Goal: Information Seeking & Learning: Learn about a topic

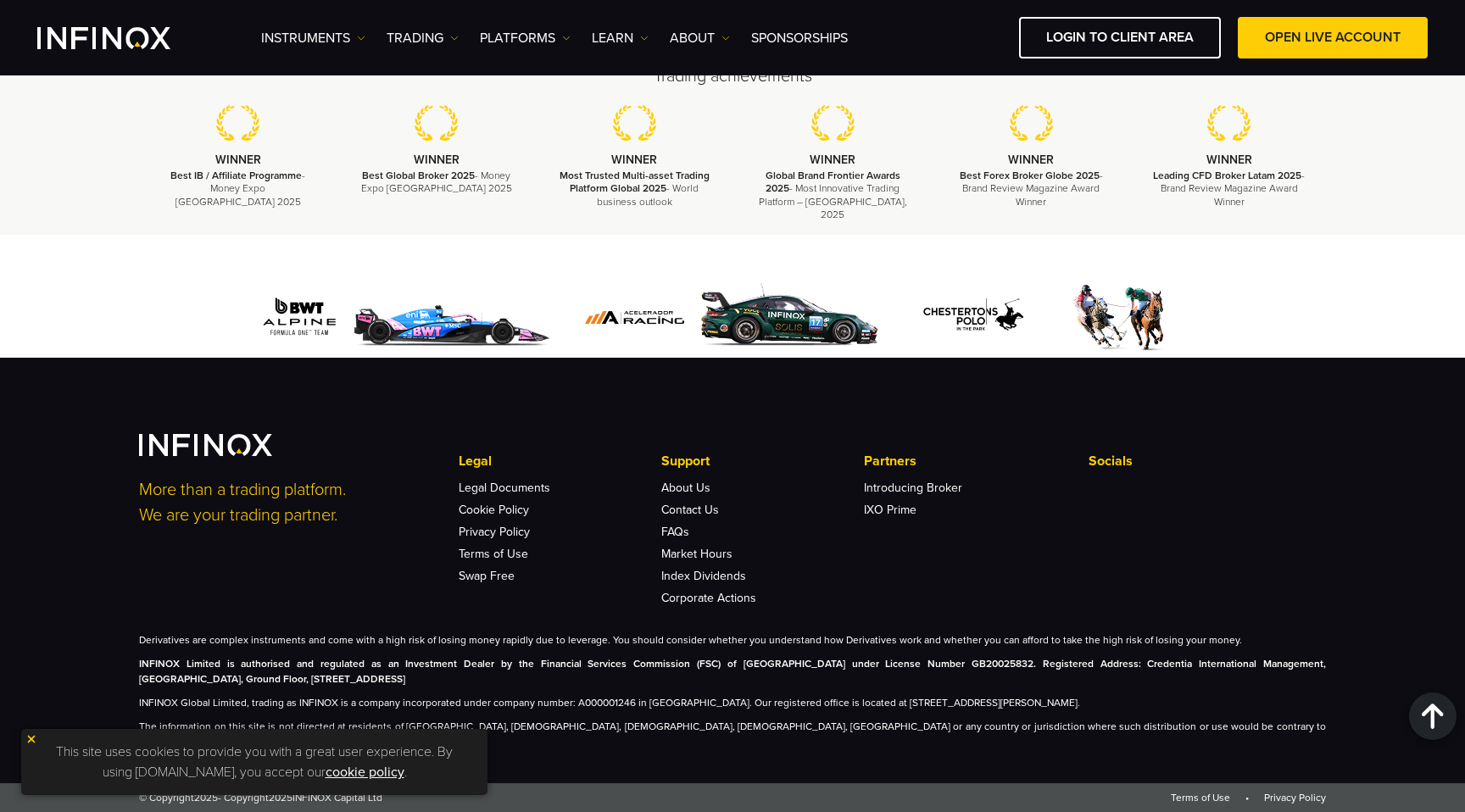
scroll to position [5077, 0]
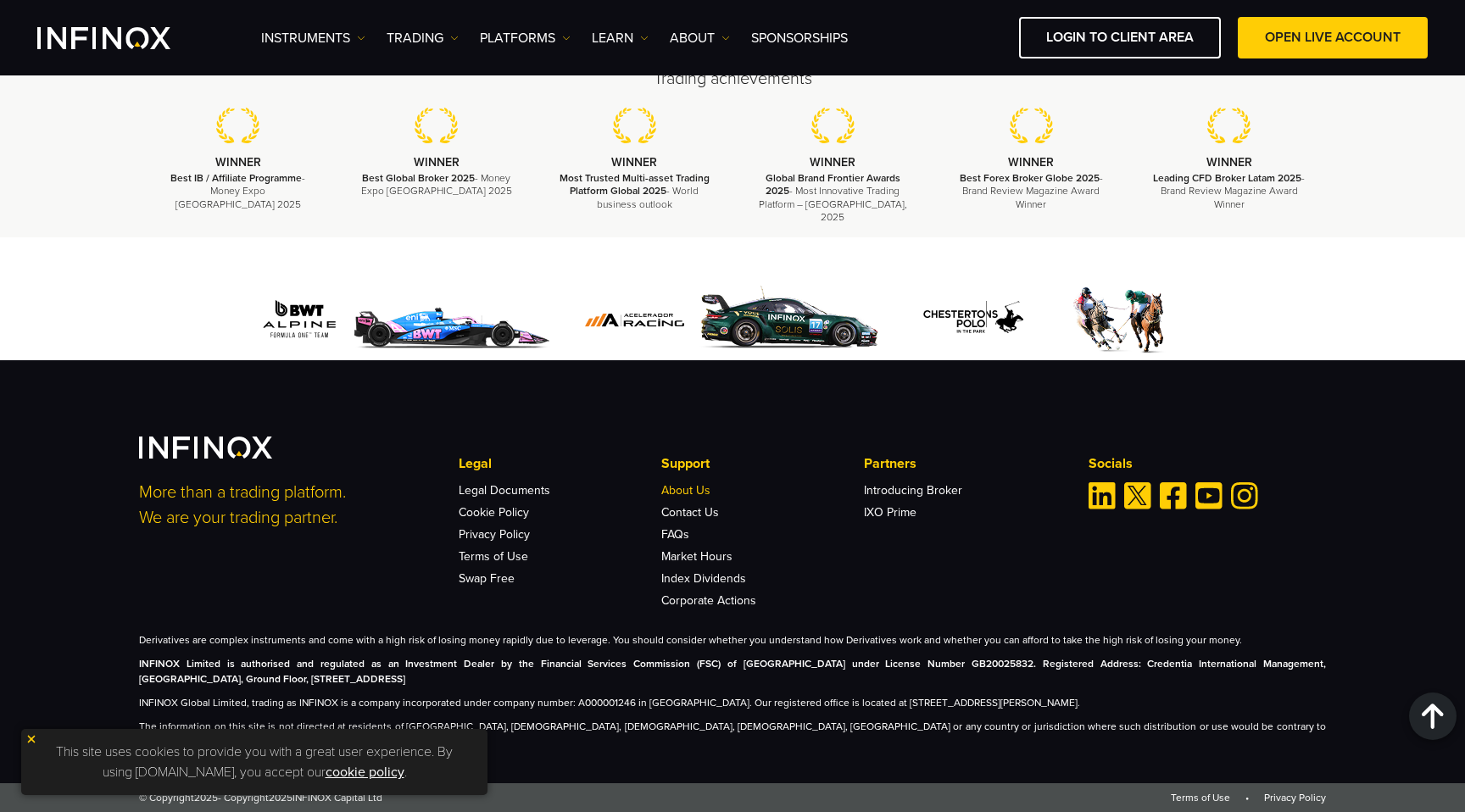
click at [700, 497] on link "About Us" at bounding box center [685, 491] width 49 height 15
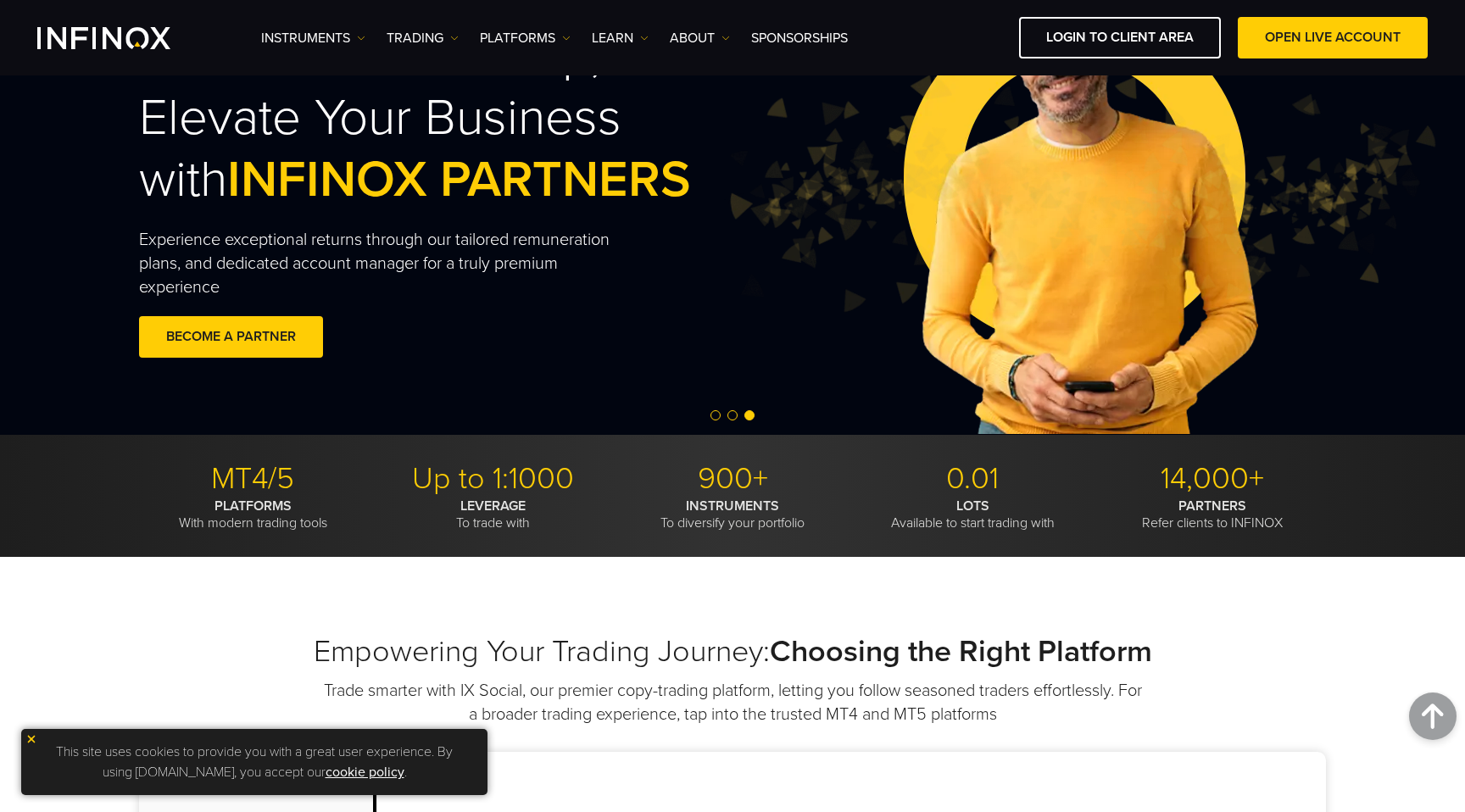
scroll to position [0, 0]
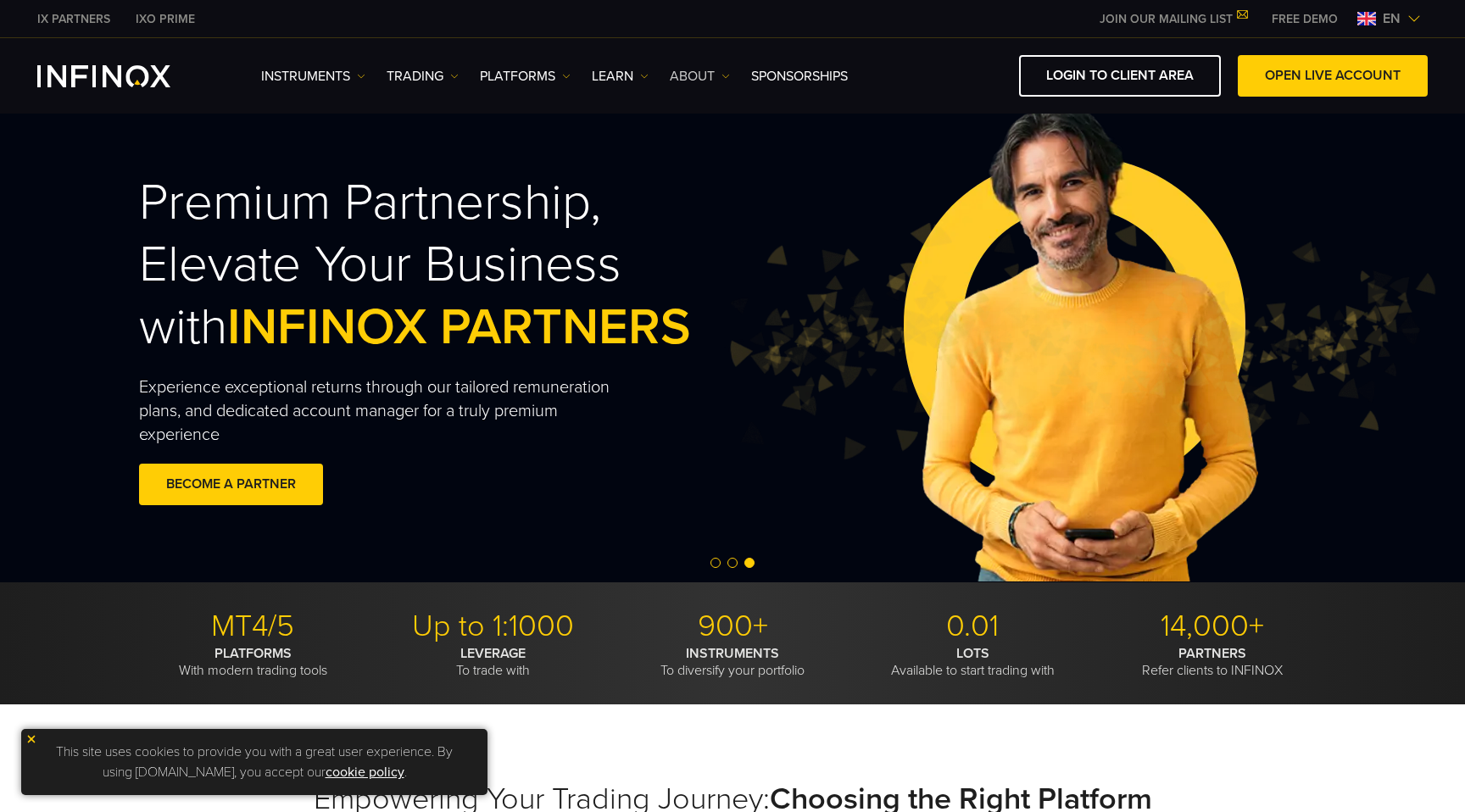
click at [712, 74] on link "ABOUT" at bounding box center [699, 76] width 60 height 20
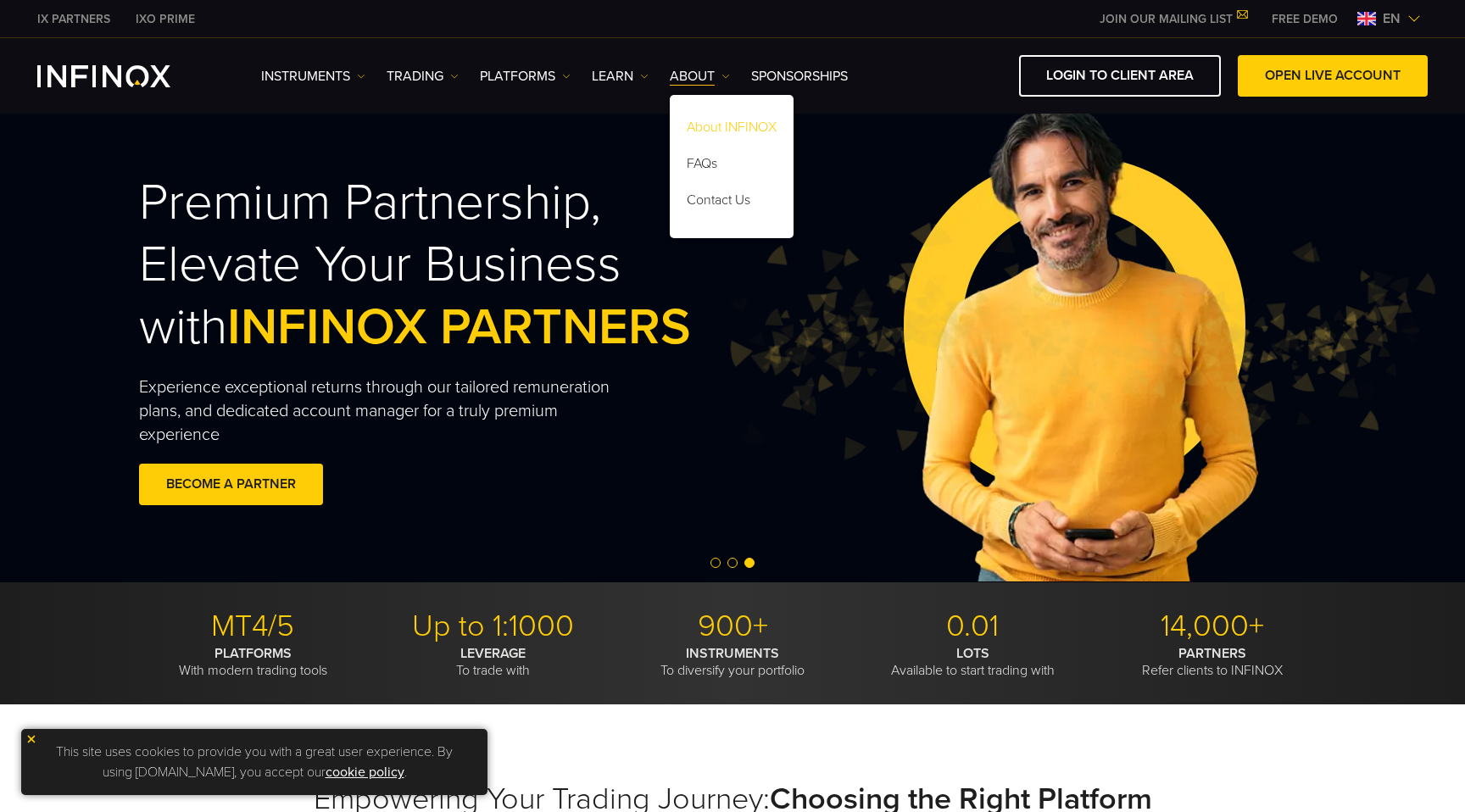
click at [715, 128] on link "About INFINOX" at bounding box center [731, 130] width 123 height 36
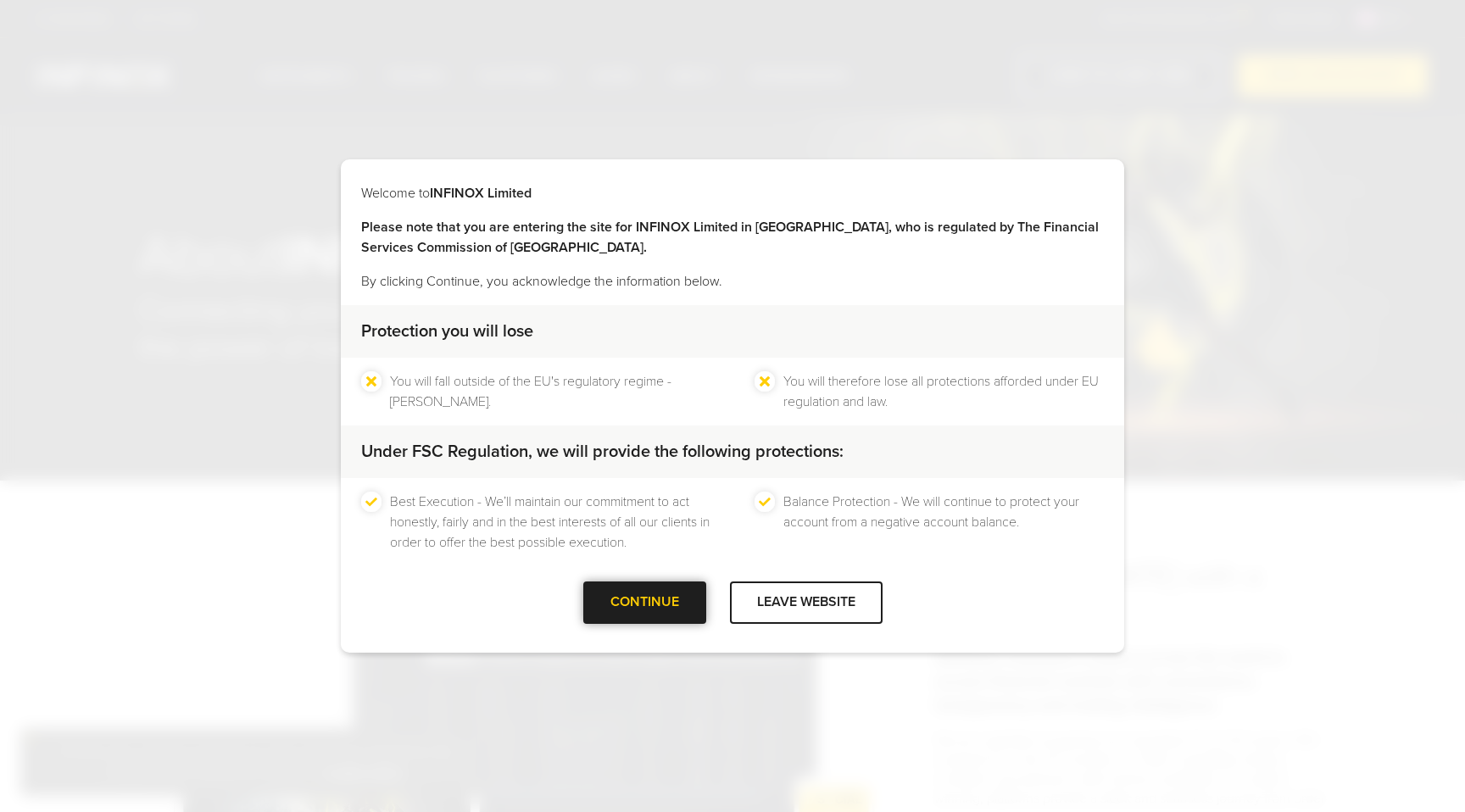
click at [603, 608] on div "CONTINUE" at bounding box center [644, 601] width 123 height 42
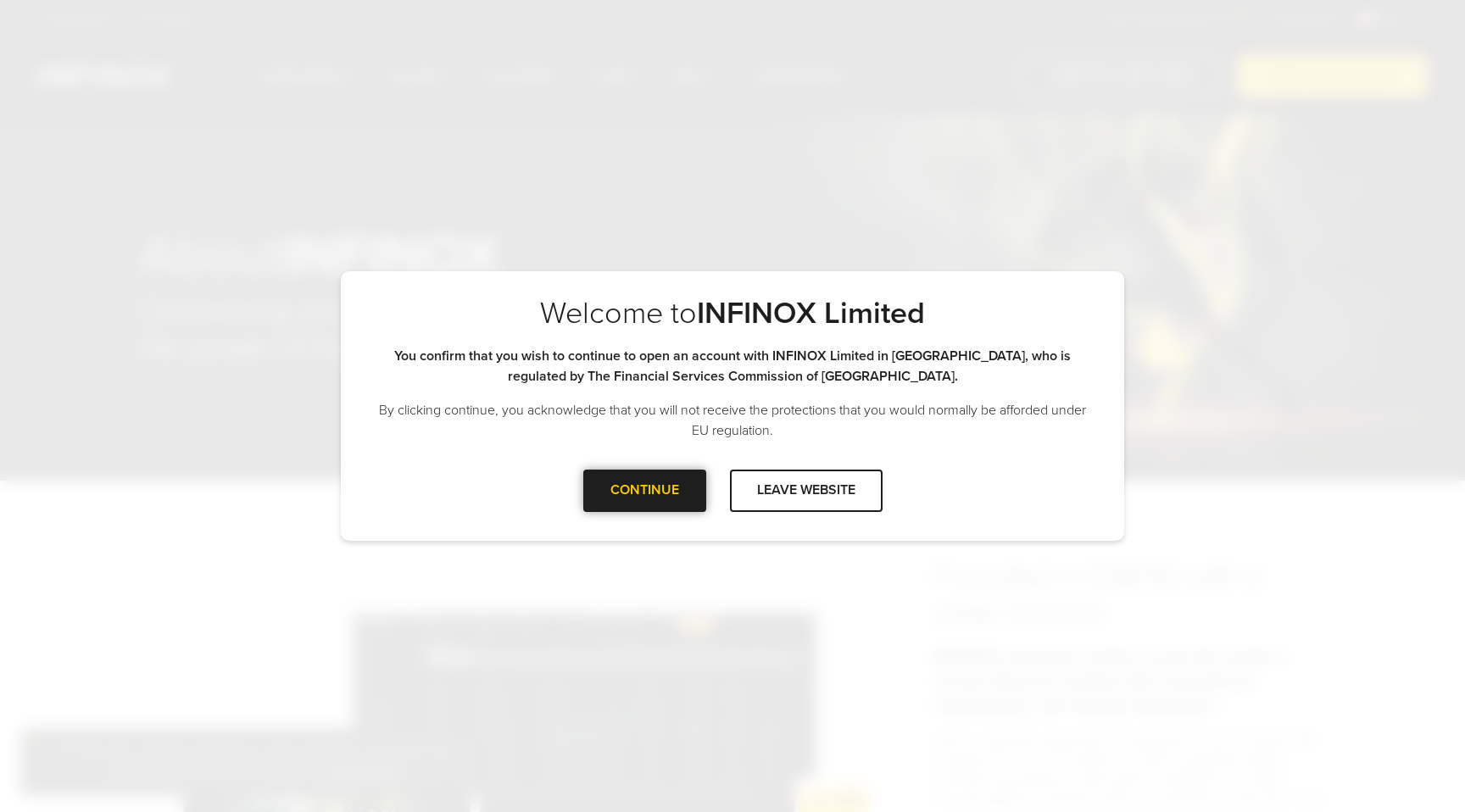
click at [644, 491] on div at bounding box center [644, 491] width 0 height 0
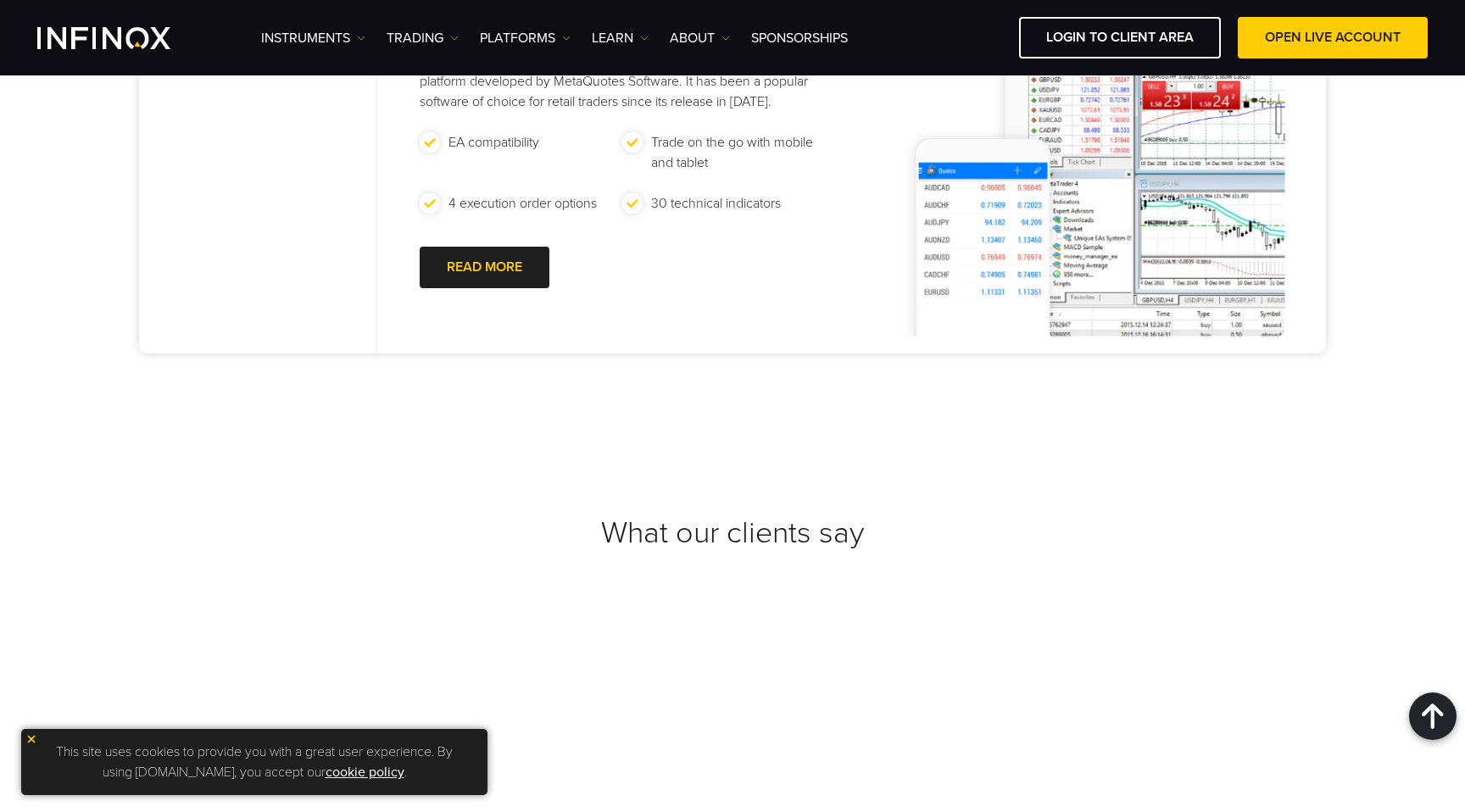
scroll to position [5295, 0]
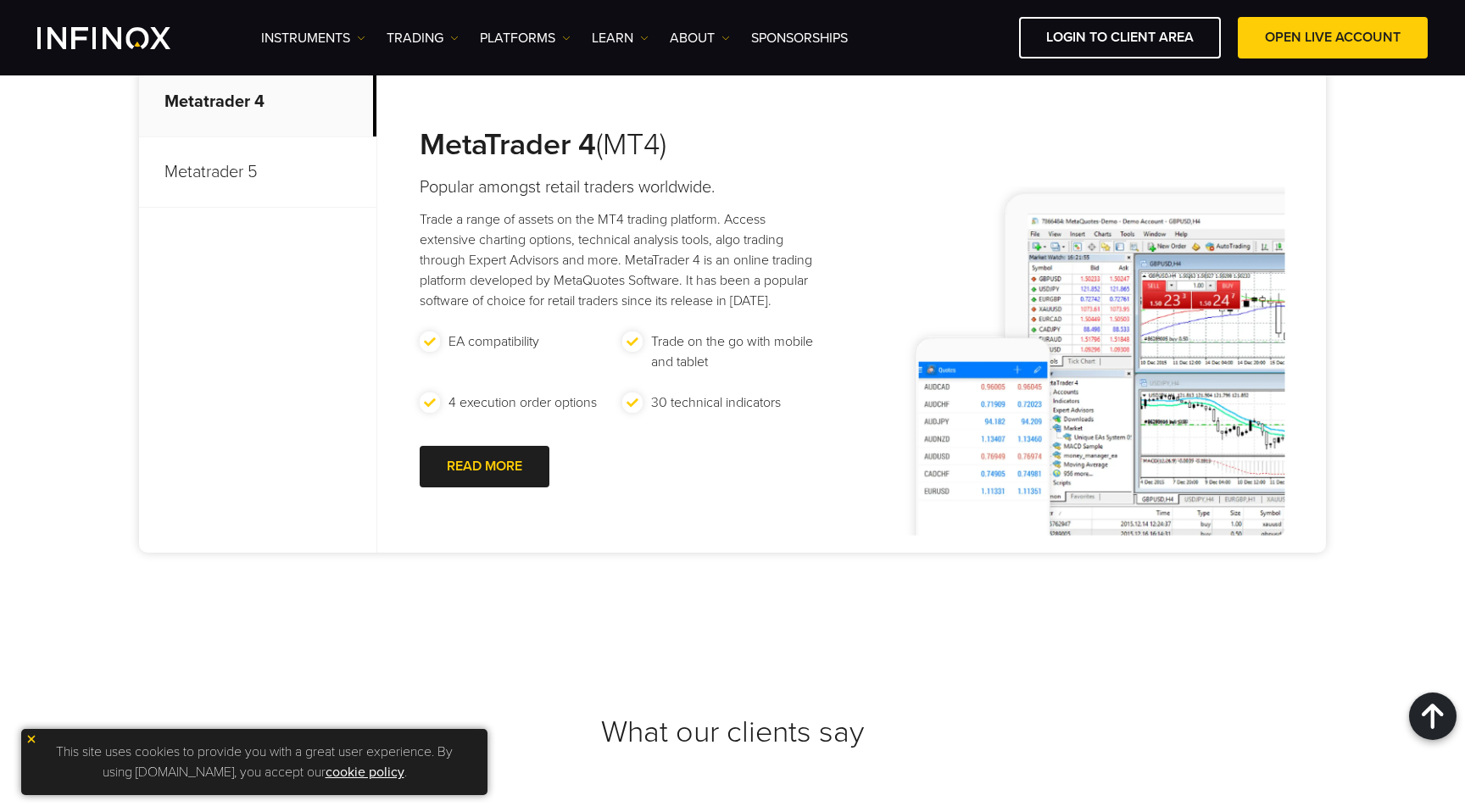
click at [263, 147] on p "Metatrader 5" at bounding box center [258, 173] width 238 height 71
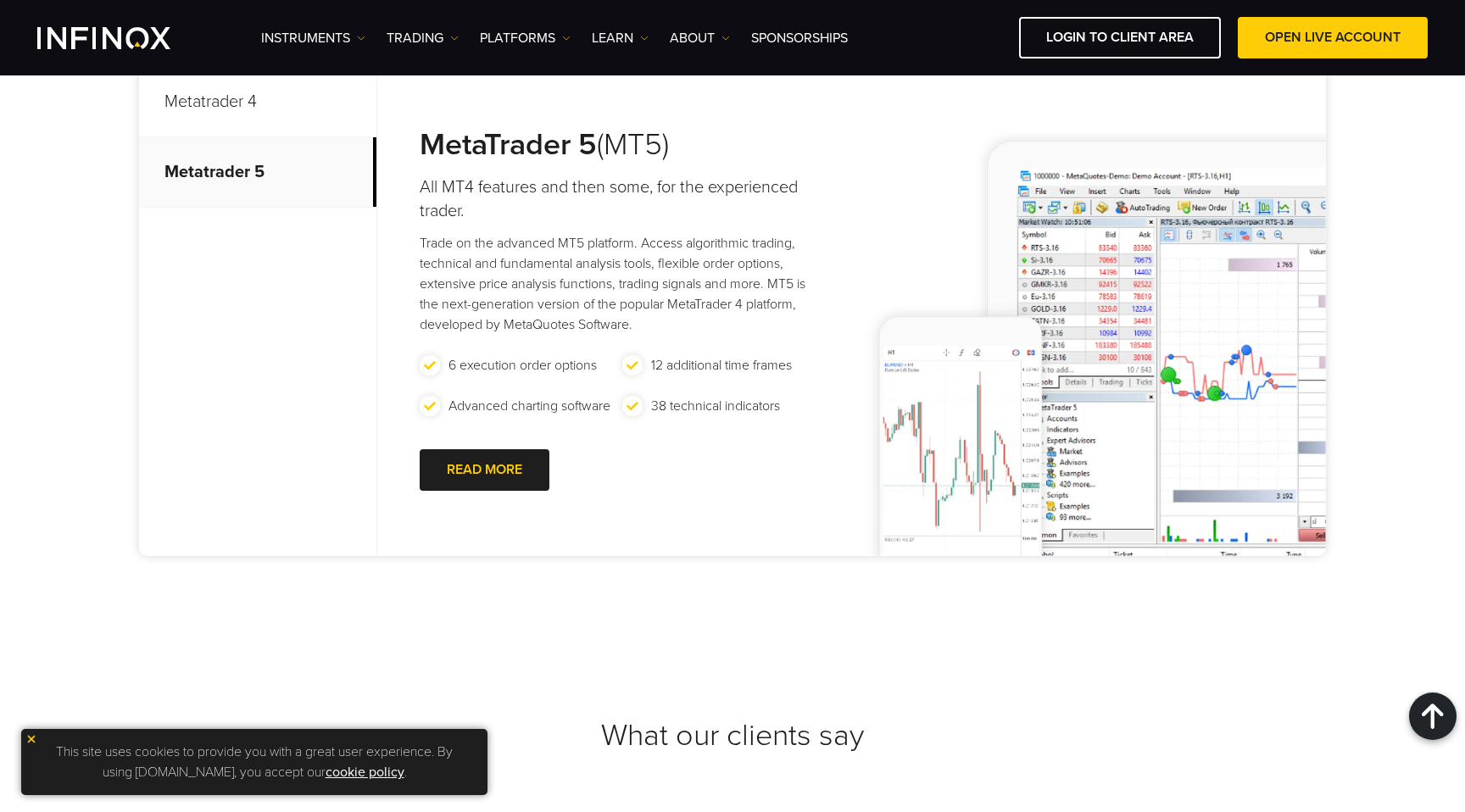
scroll to position [5175, 0]
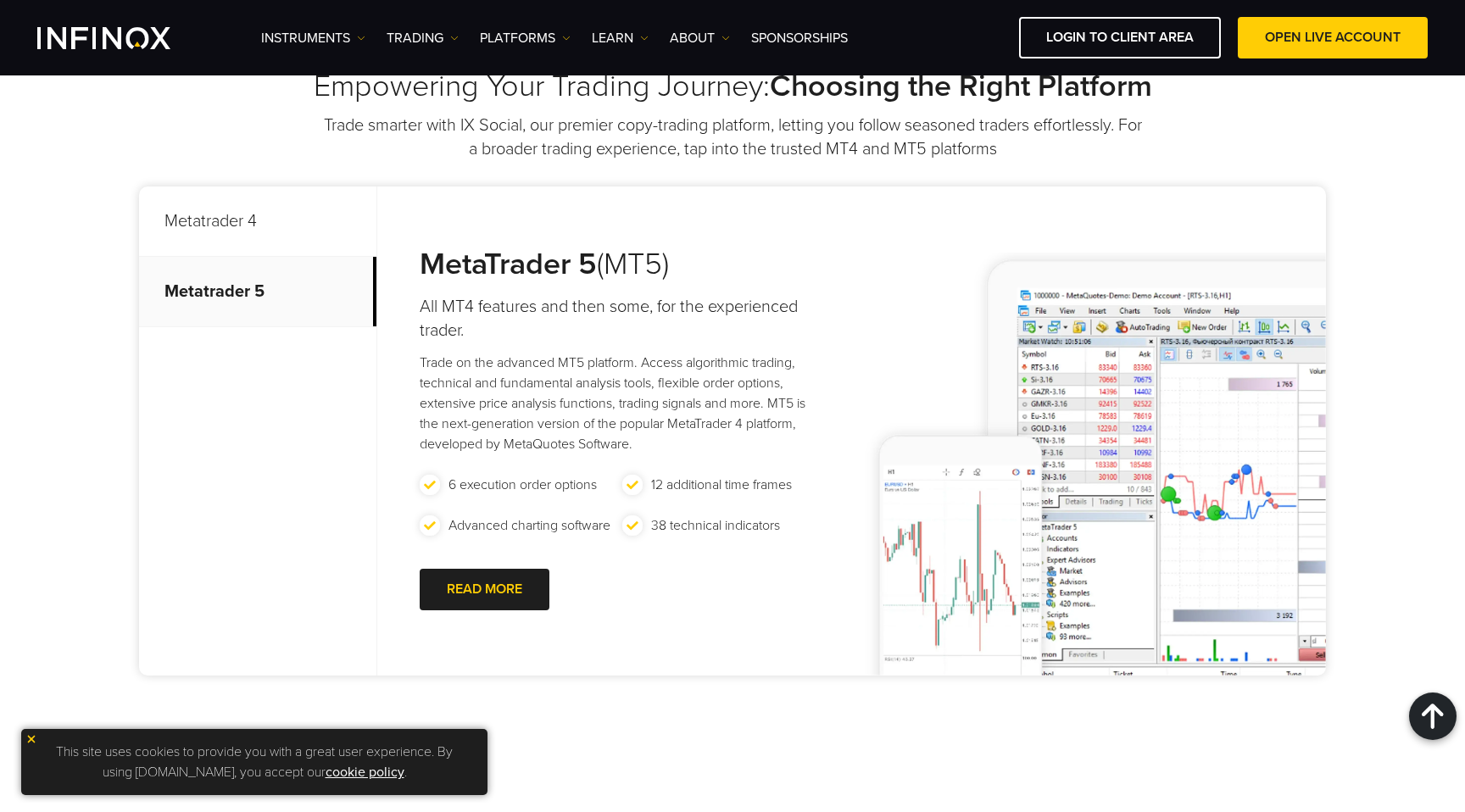
click at [242, 215] on p "Metatrader 4" at bounding box center [258, 222] width 238 height 71
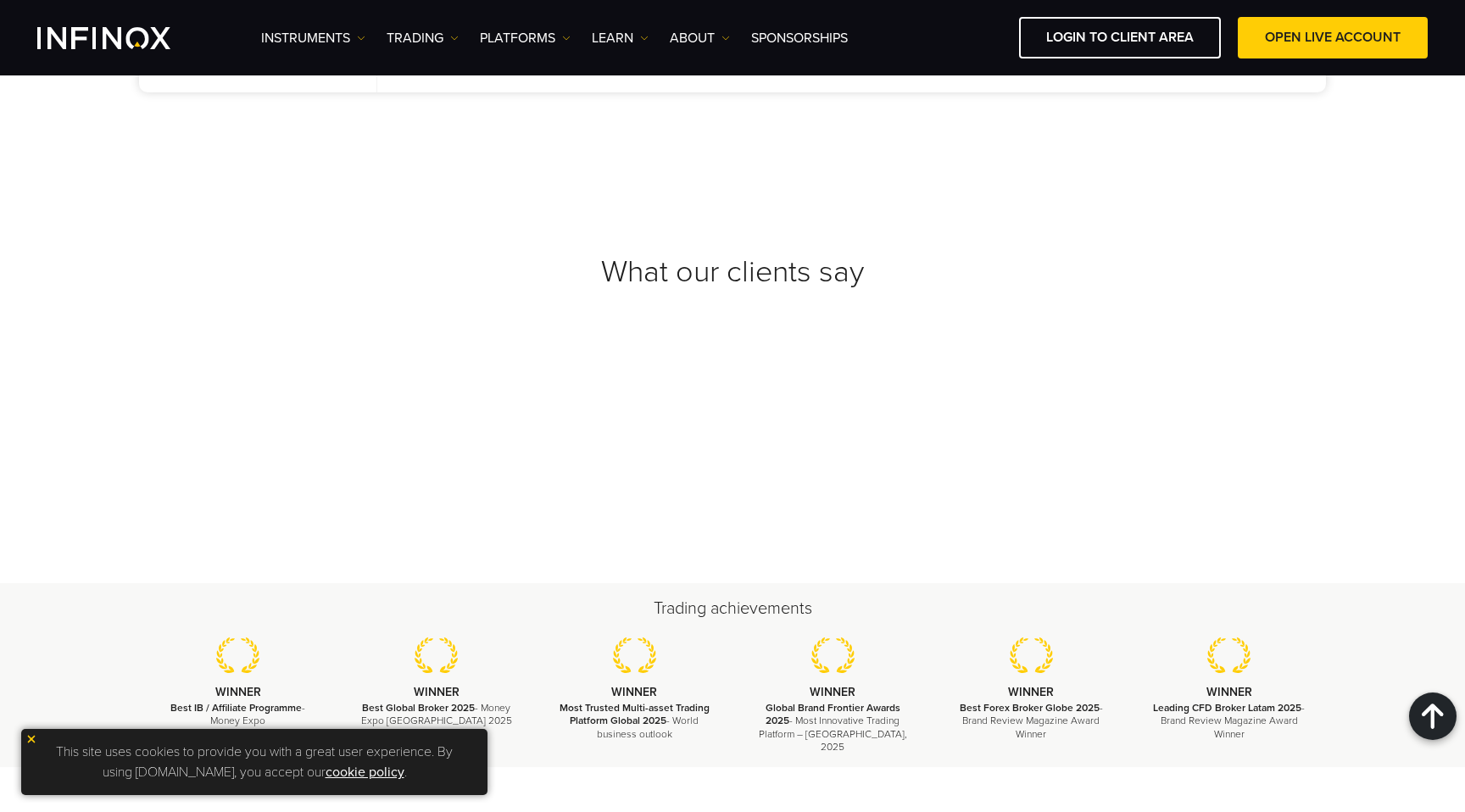
scroll to position [5745, 0]
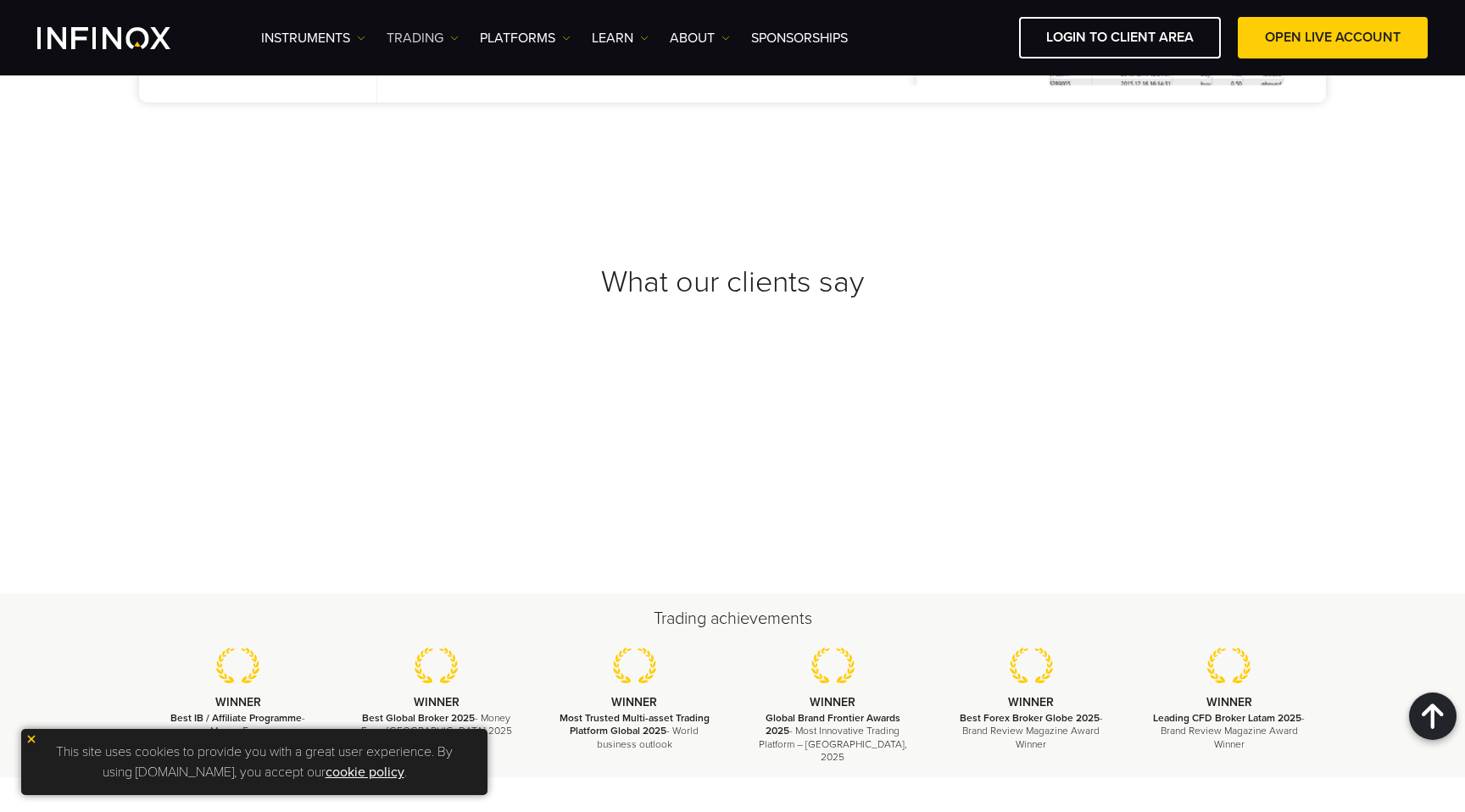
click at [415, 34] on link "TRADING" at bounding box center [422, 38] width 72 height 20
click at [322, 39] on link "Instruments" at bounding box center [313, 38] width 104 height 20
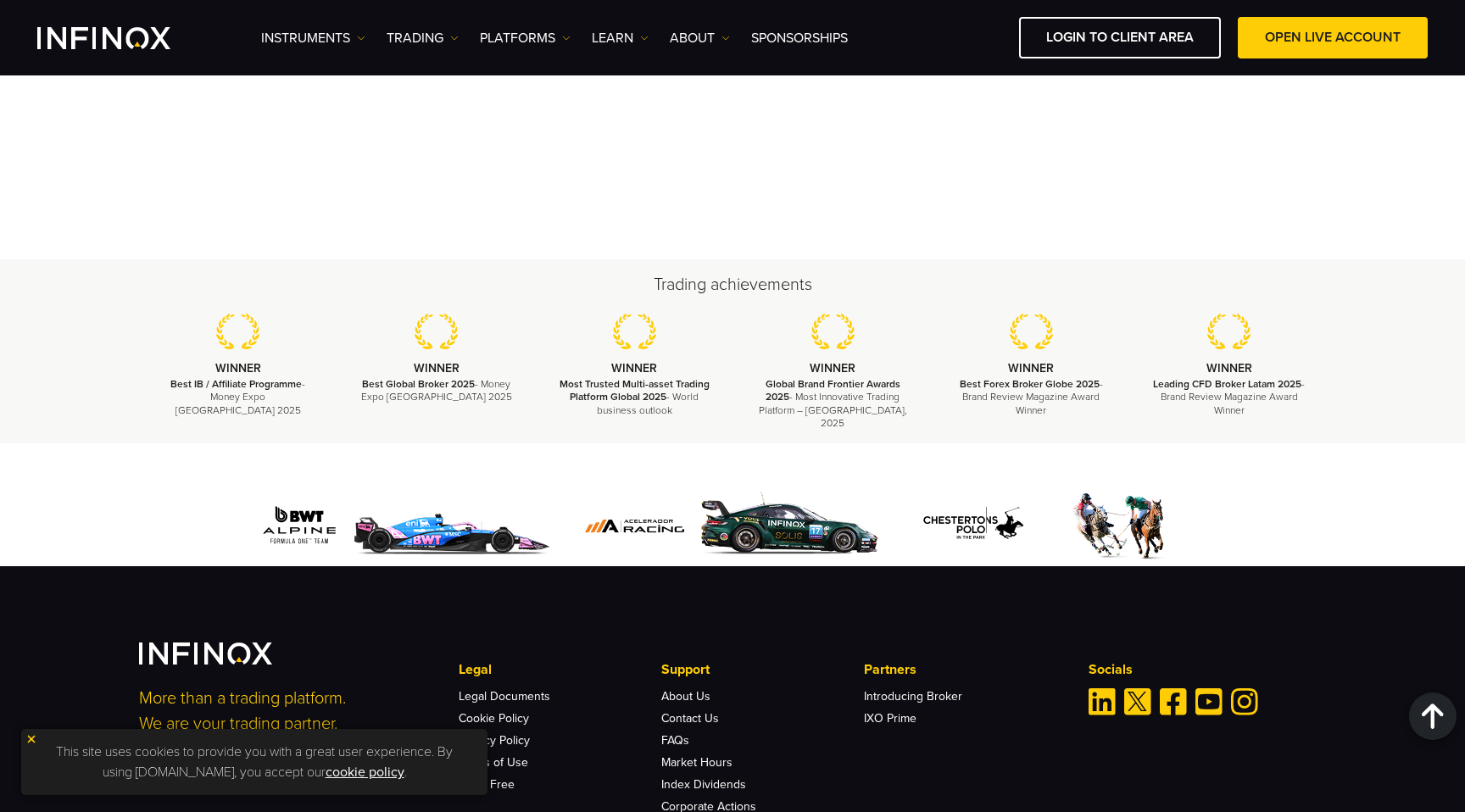
scroll to position [6243, 0]
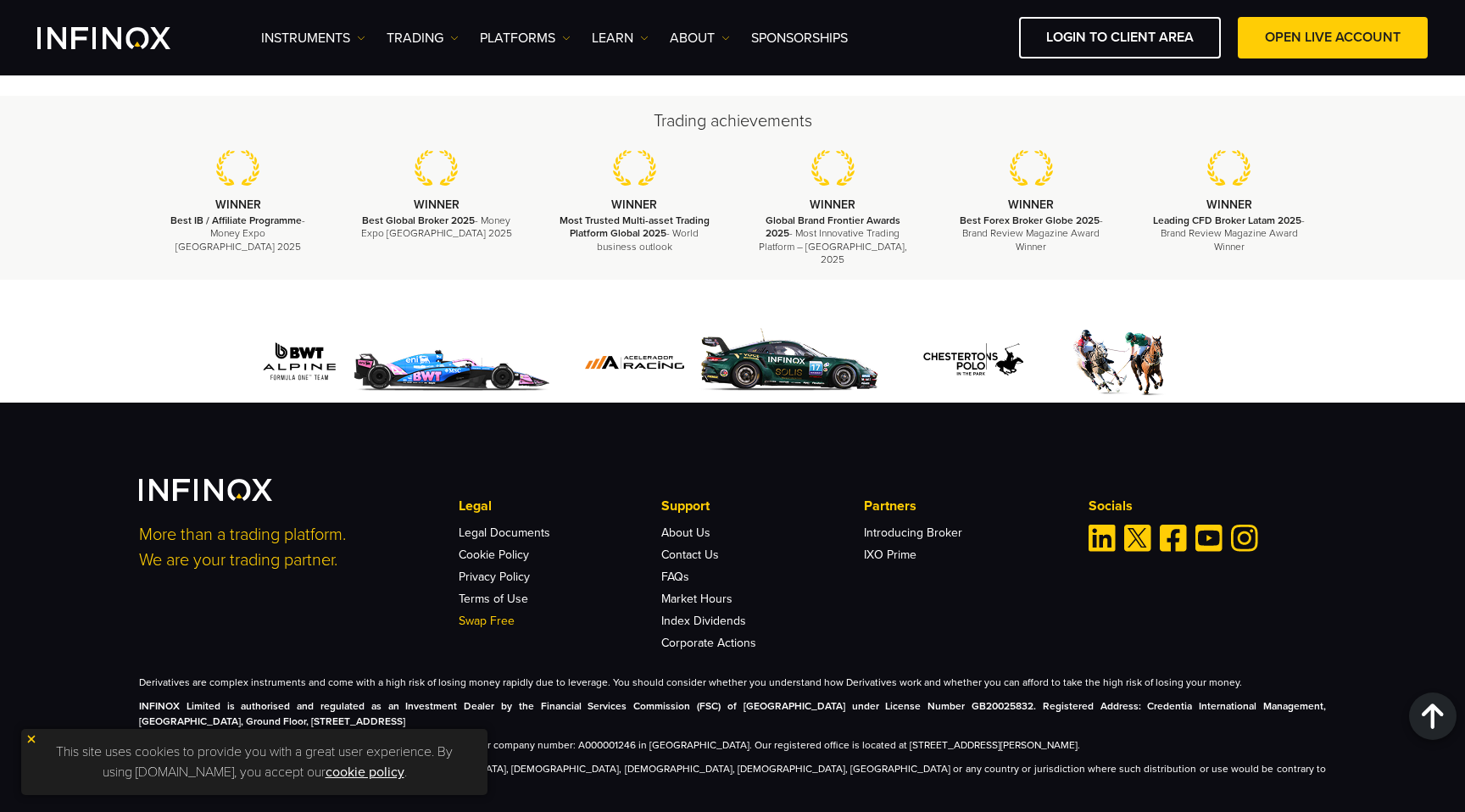
click at [503, 613] on link "Swap Free" at bounding box center [486, 621] width 56 height 15
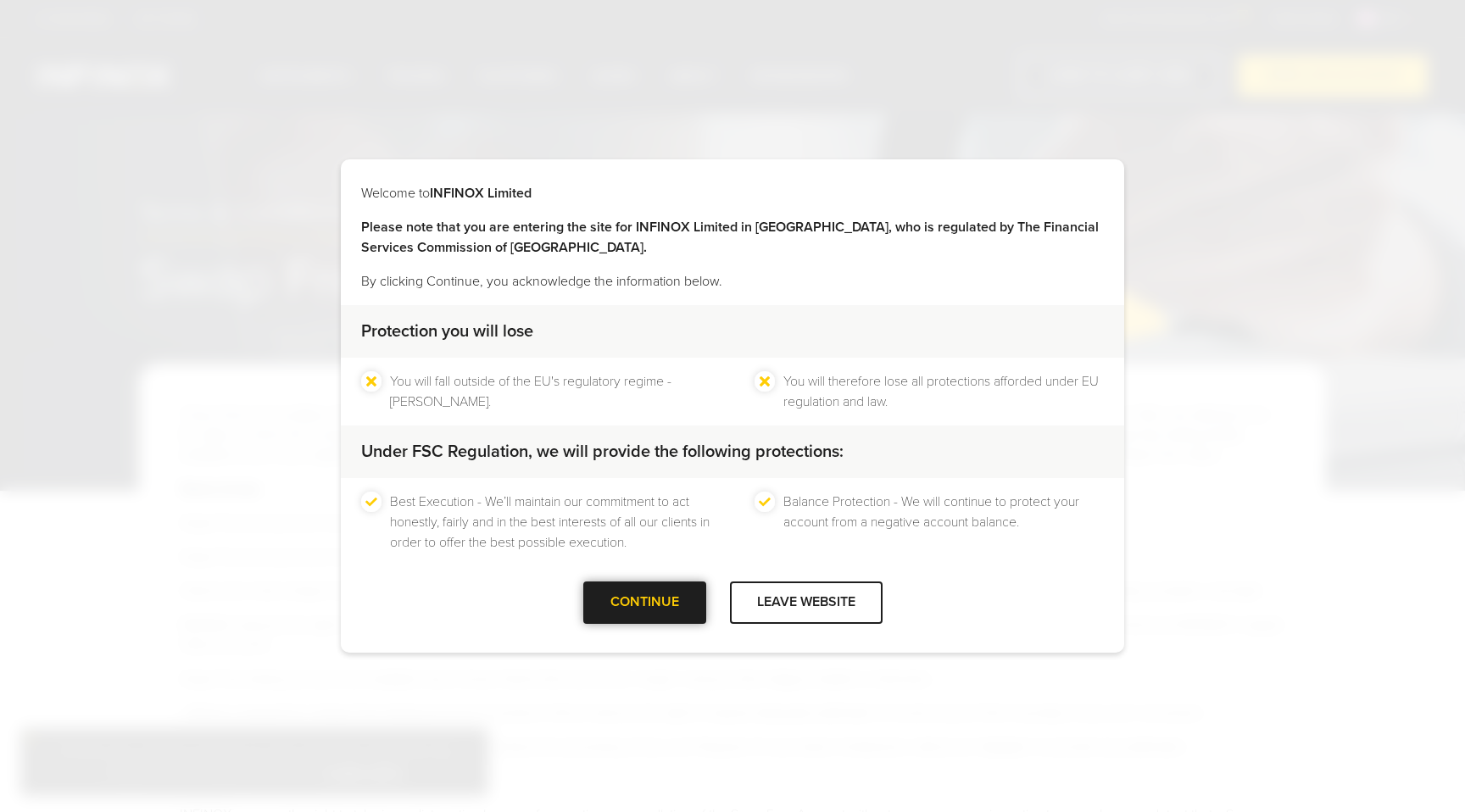
click at [644, 602] on div at bounding box center [644, 602] width 0 height 0
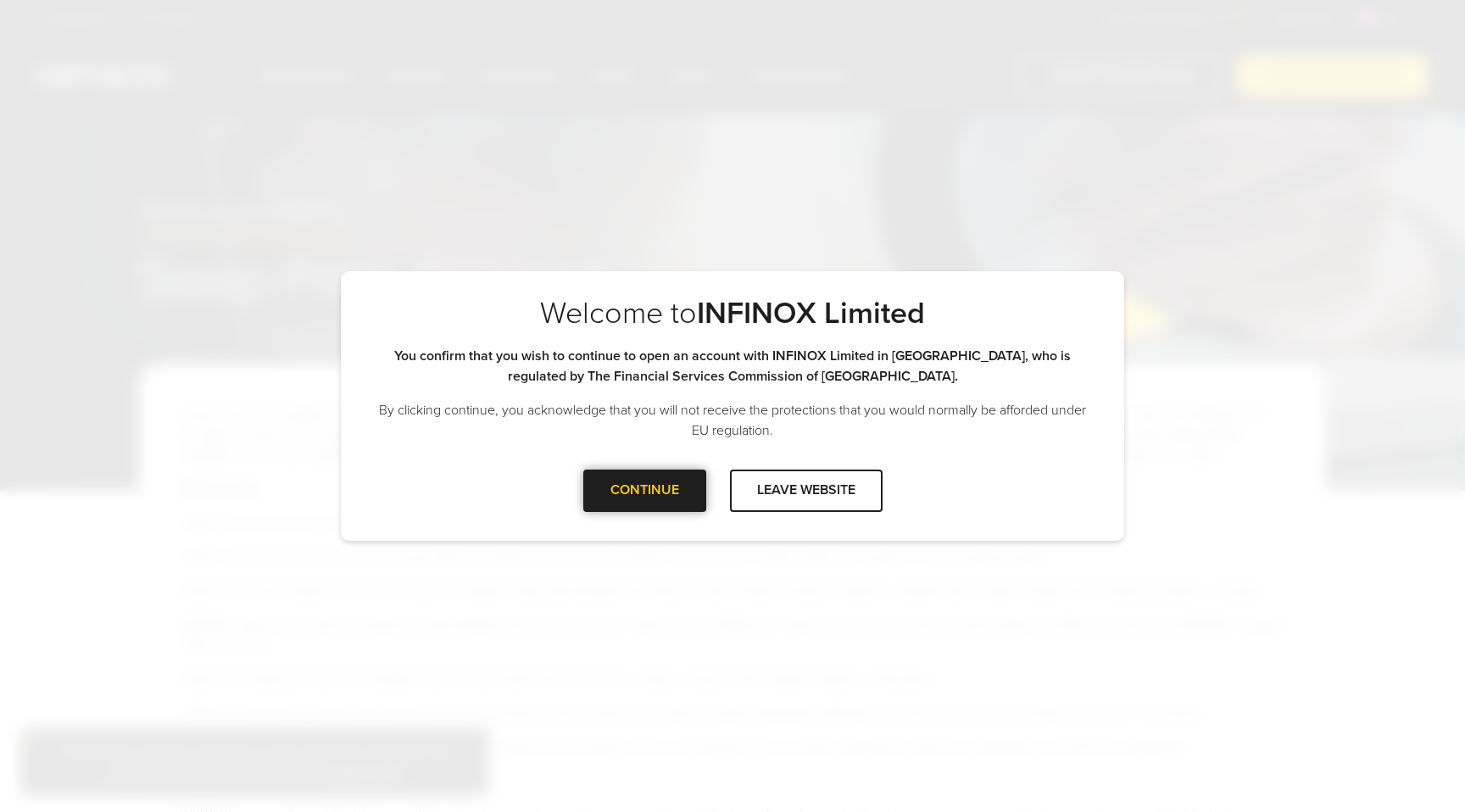
click at [644, 491] on div at bounding box center [644, 491] width 0 height 0
